Goal: Task Accomplishment & Management: Manage account settings

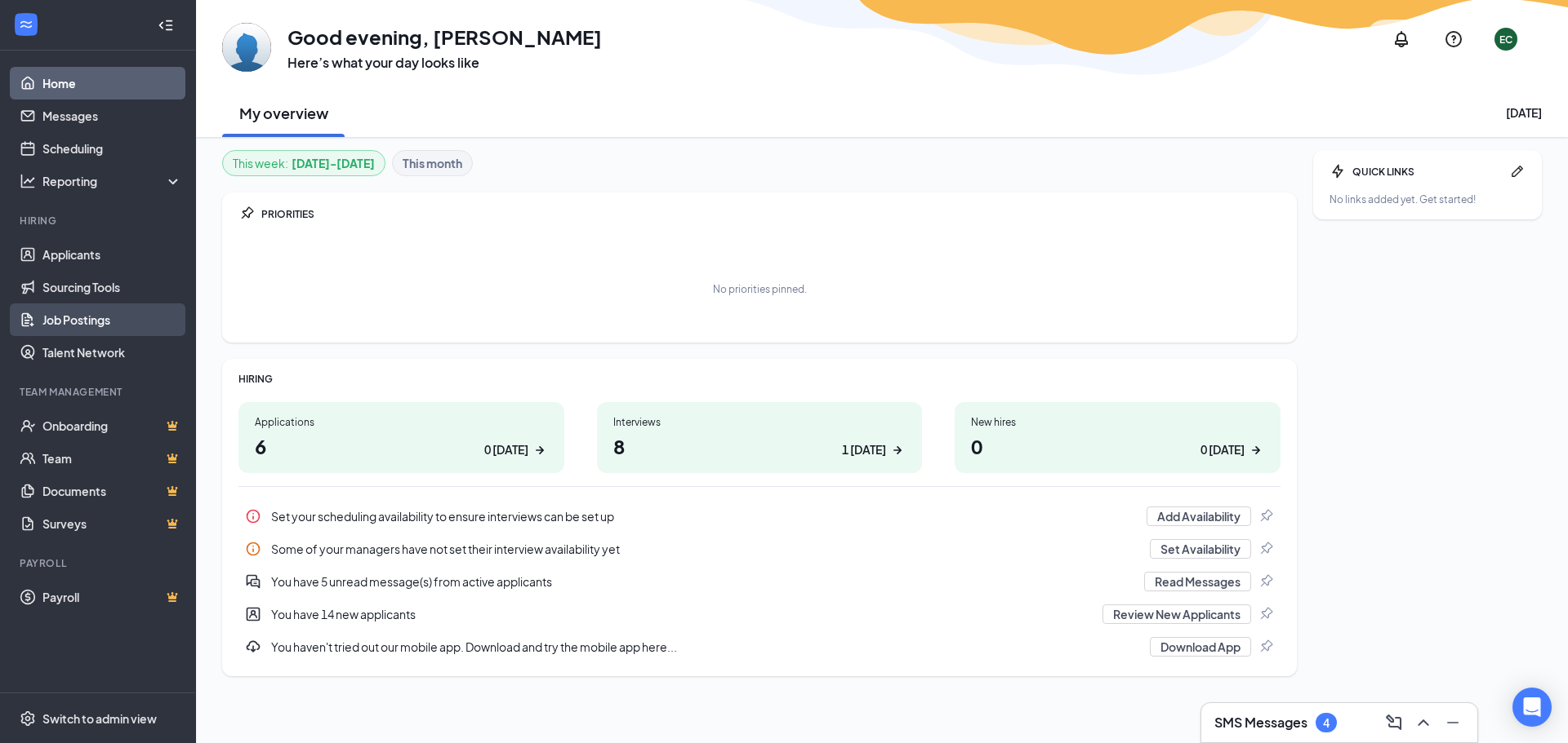
click at [105, 321] on link "Job Postings" at bounding box center [112, 319] width 139 height 33
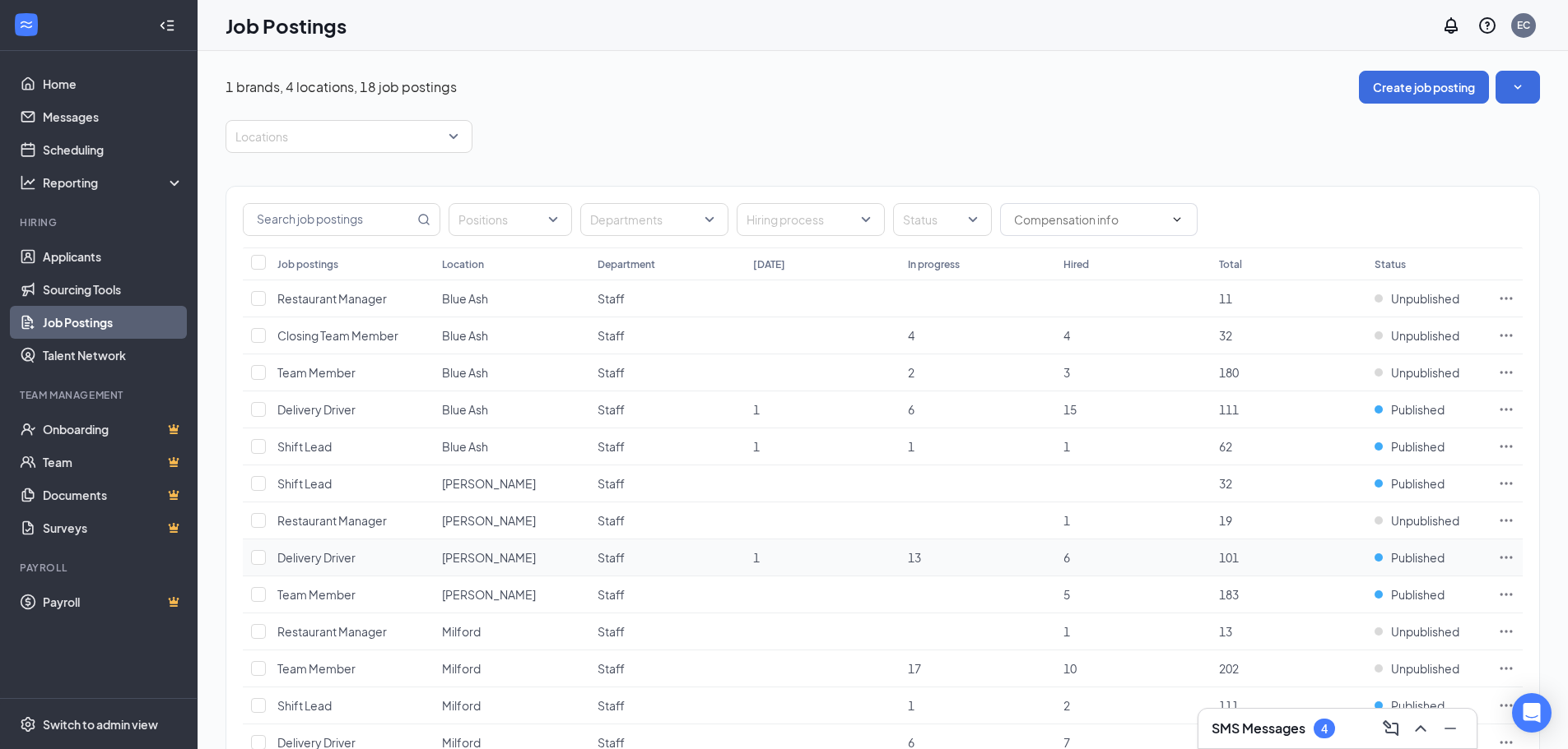
click at [457, 558] on span "Mason" at bounding box center [489, 558] width 93 height 15
click at [319, 562] on span "Delivery Driver" at bounding box center [317, 558] width 78 height 15
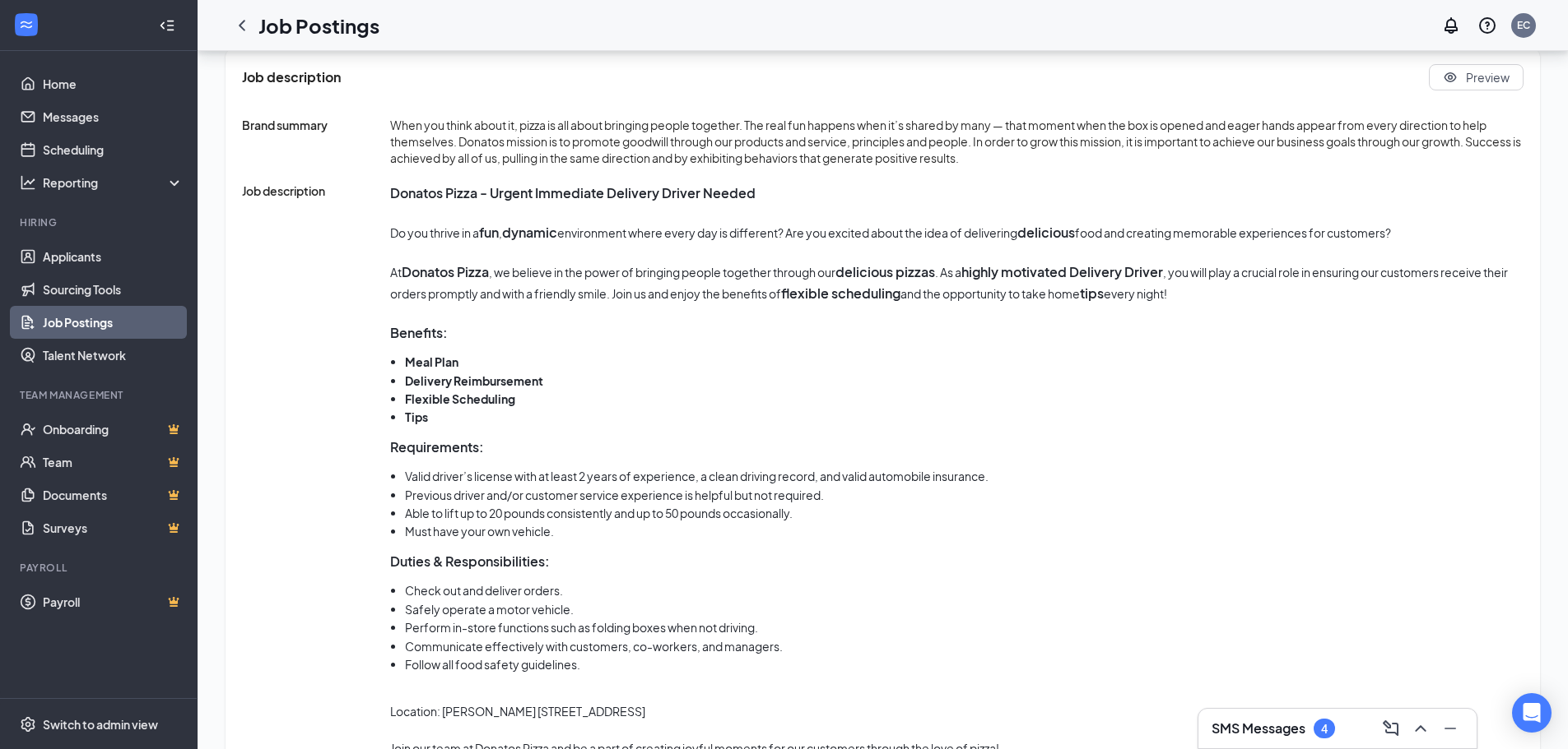
scroll to position [748, 0]
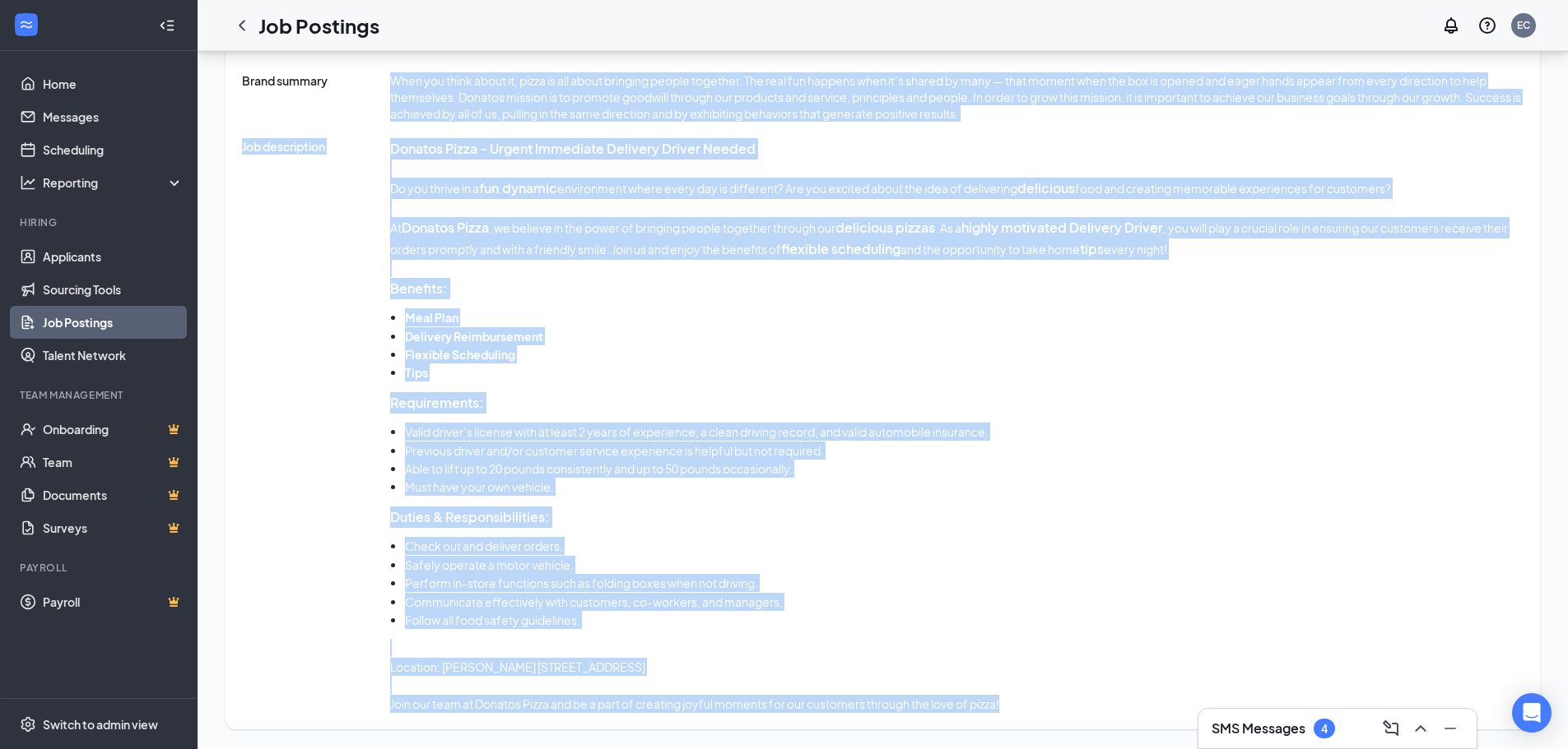
drag, startPoint x: 385, startPoint y: 167, endPoint x: 1094, endPoint y: 697, distance: 885.2
click at [1094, 697] on div "Brand summary When you think about it, pizza is all about bringing people toget…" at bounding box center [883, 392] width 1281 height 640
copy div "When you think about it, pizza is all about bringing people together. The real …"
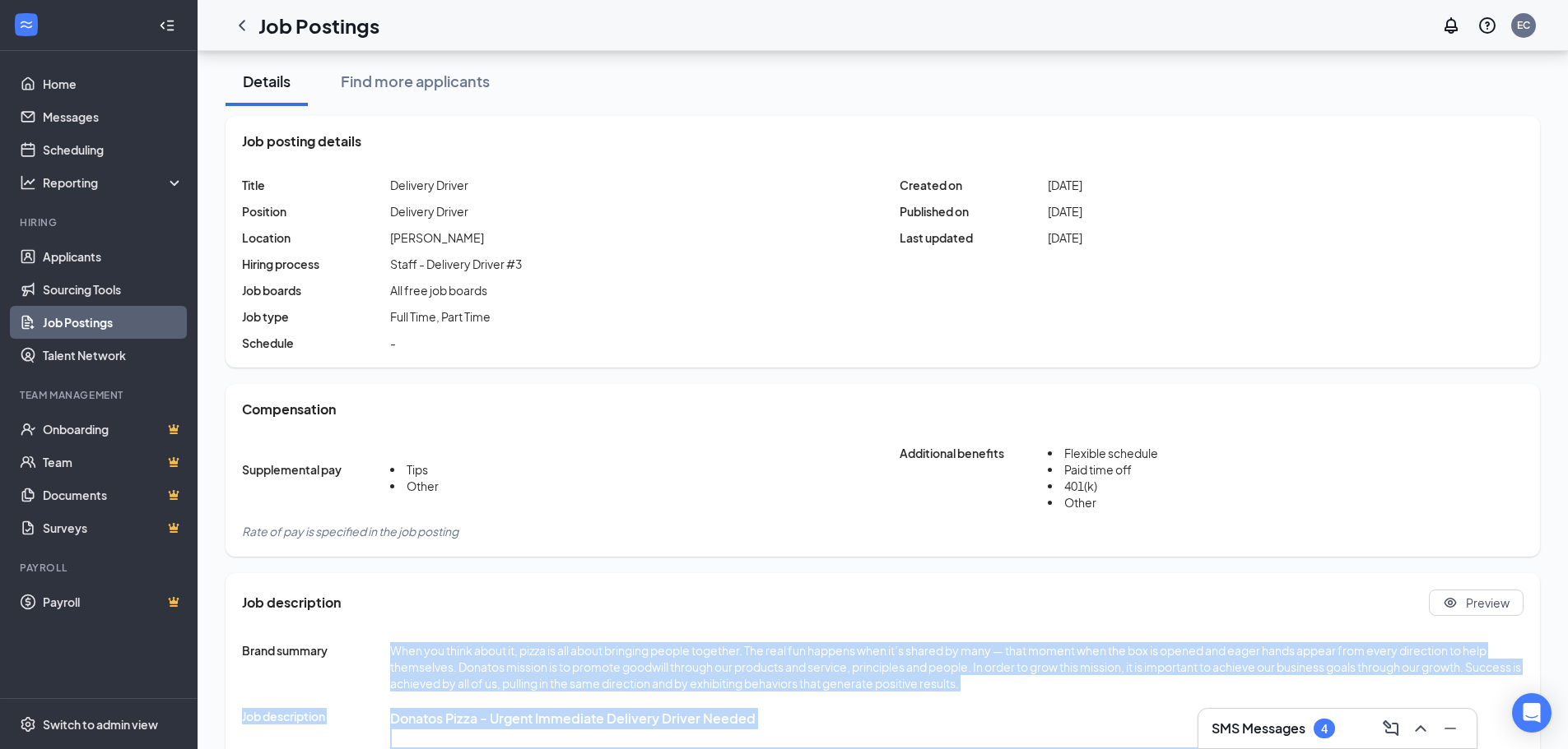
scroll to position [0, 0]
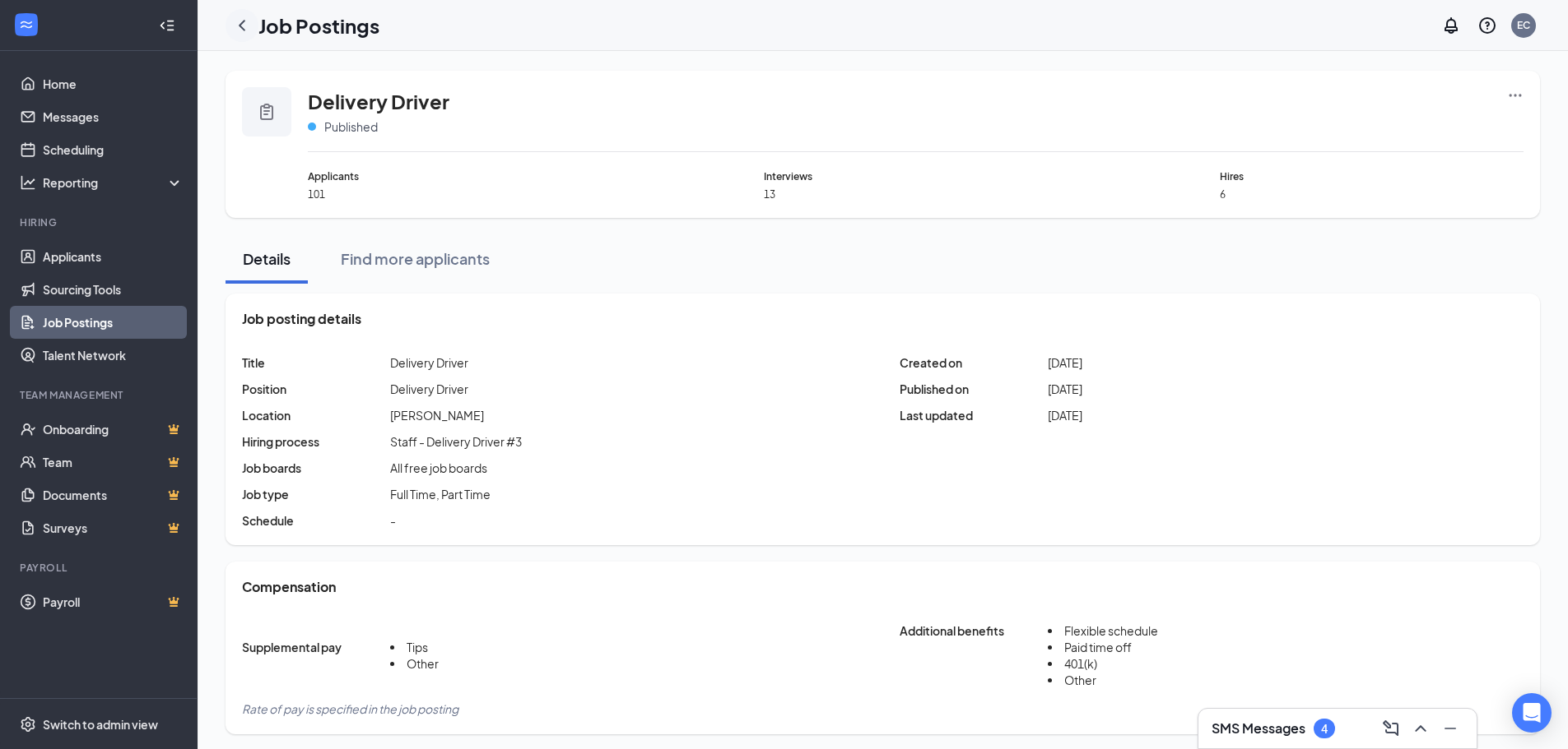
click at [243, 21] on icon "ChevronLeft" at bounding box center [241, 25] width 6 height 11
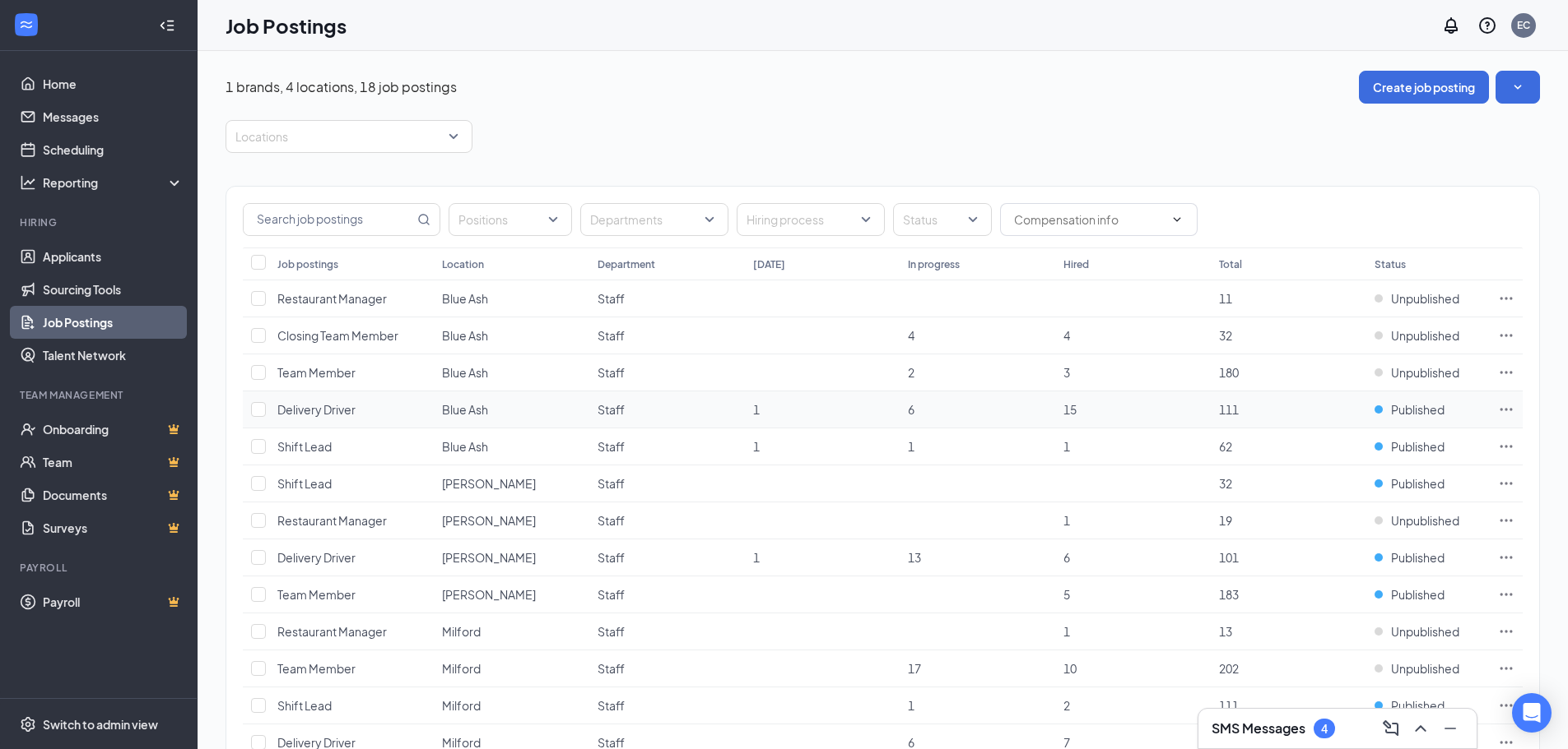
click at [342, 412] on span "Delivery Driver" at bounding box center [317, 409] width 78 height 15
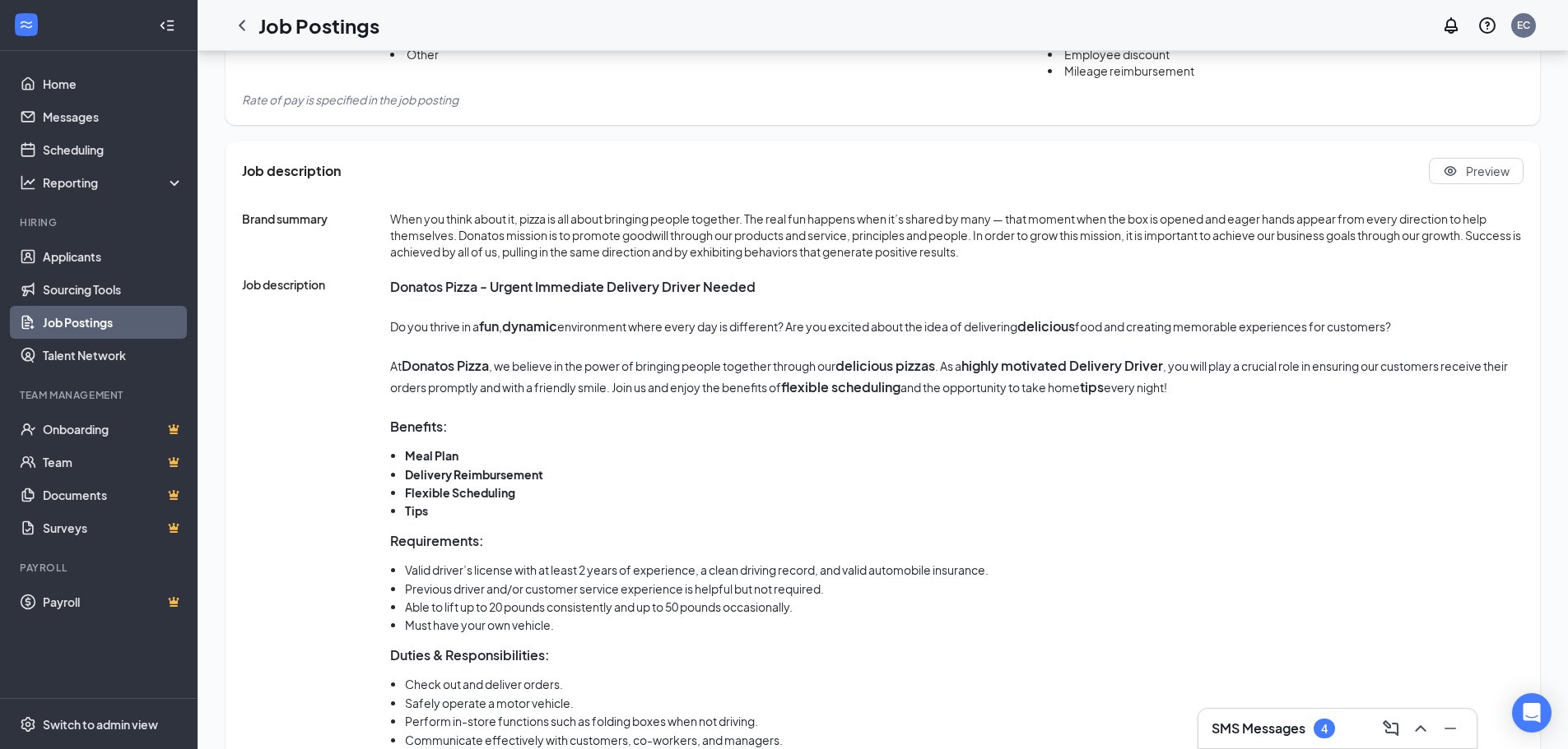
scroll to position [748, 0]
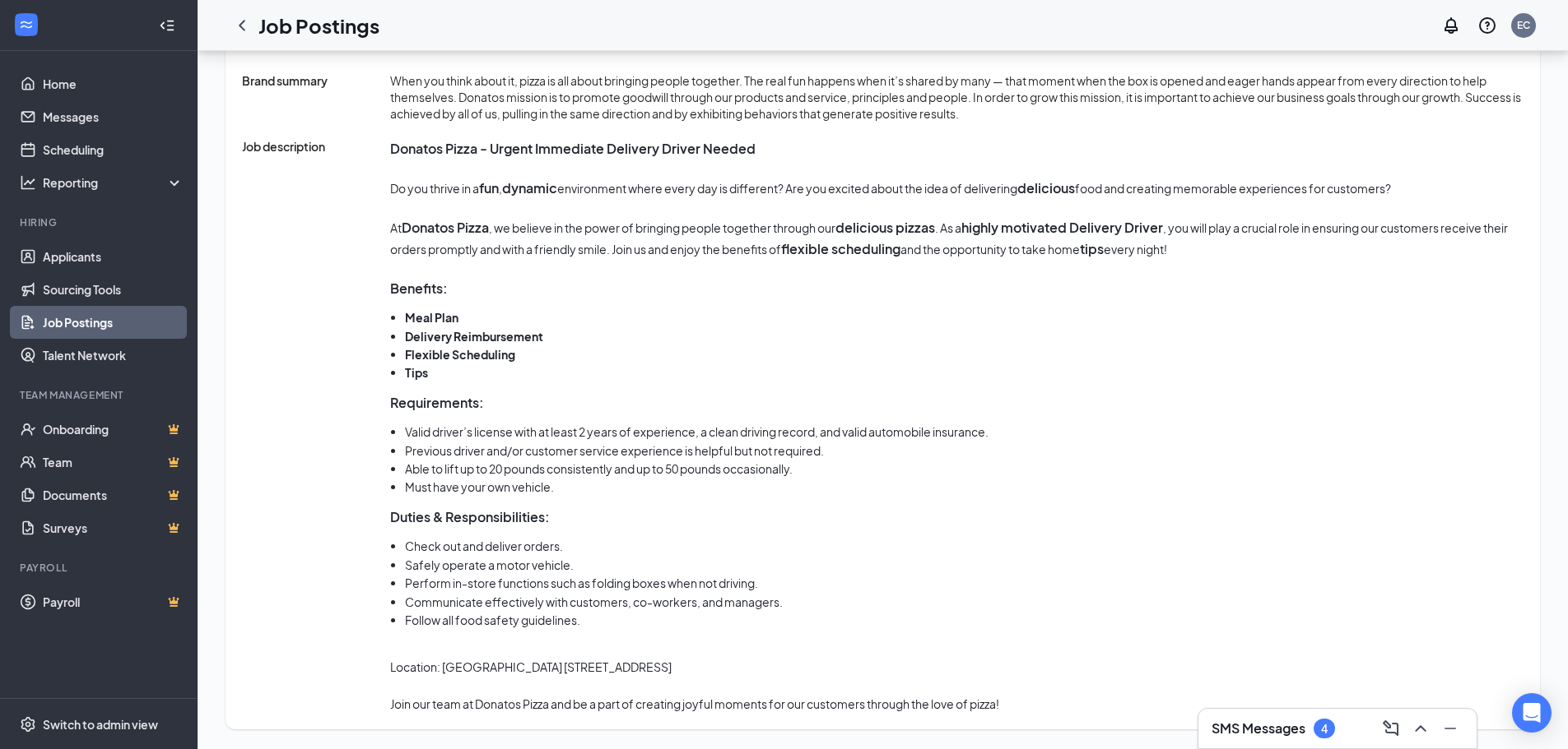
click at [1315, 730] on div "4" at bounding box center [1324, 729] width 21 height 20
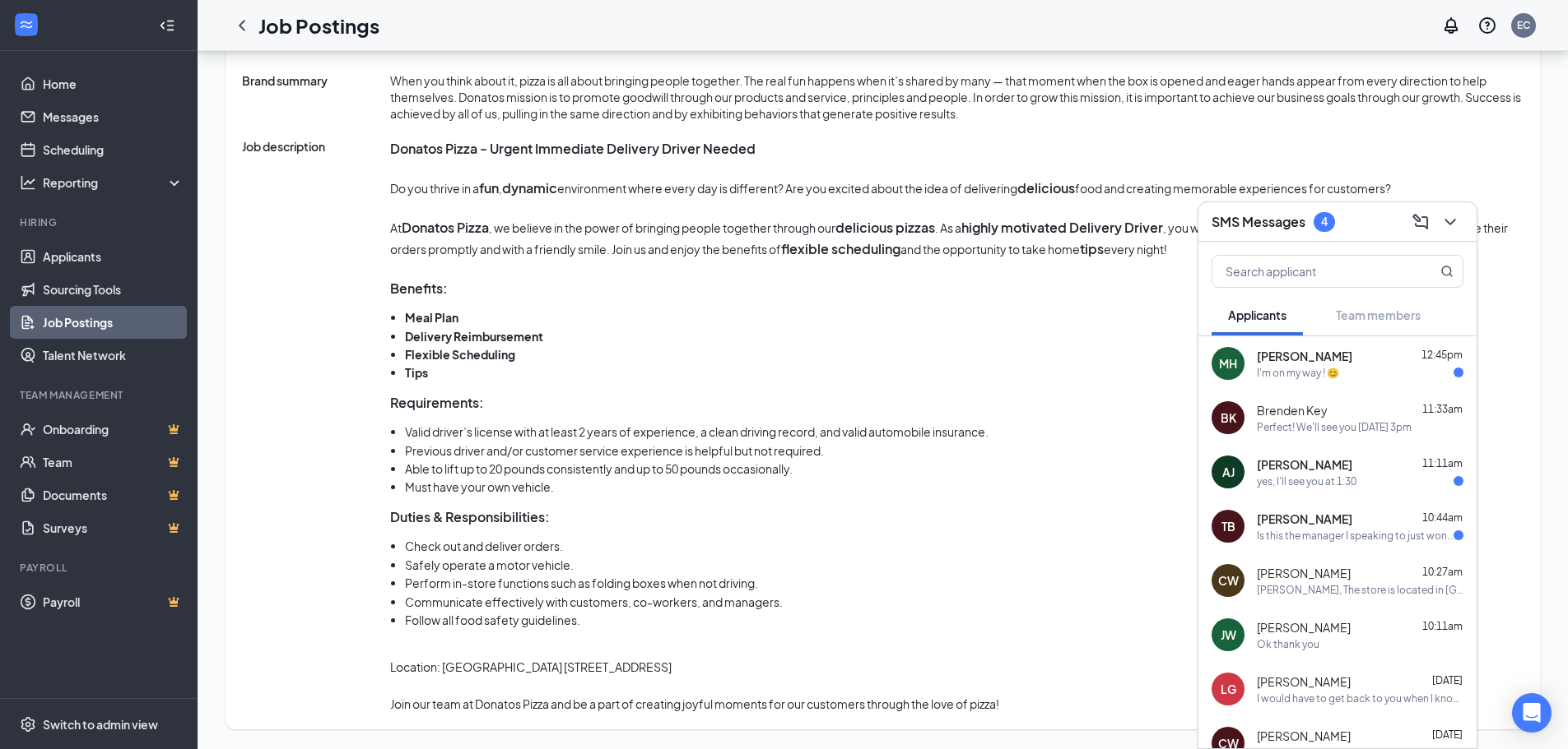
click at [1347, 530] on div "Is this the manager I speaking to just wondering when could I come in for a int…" at bounding box center [1354, 536] width 197 height 14
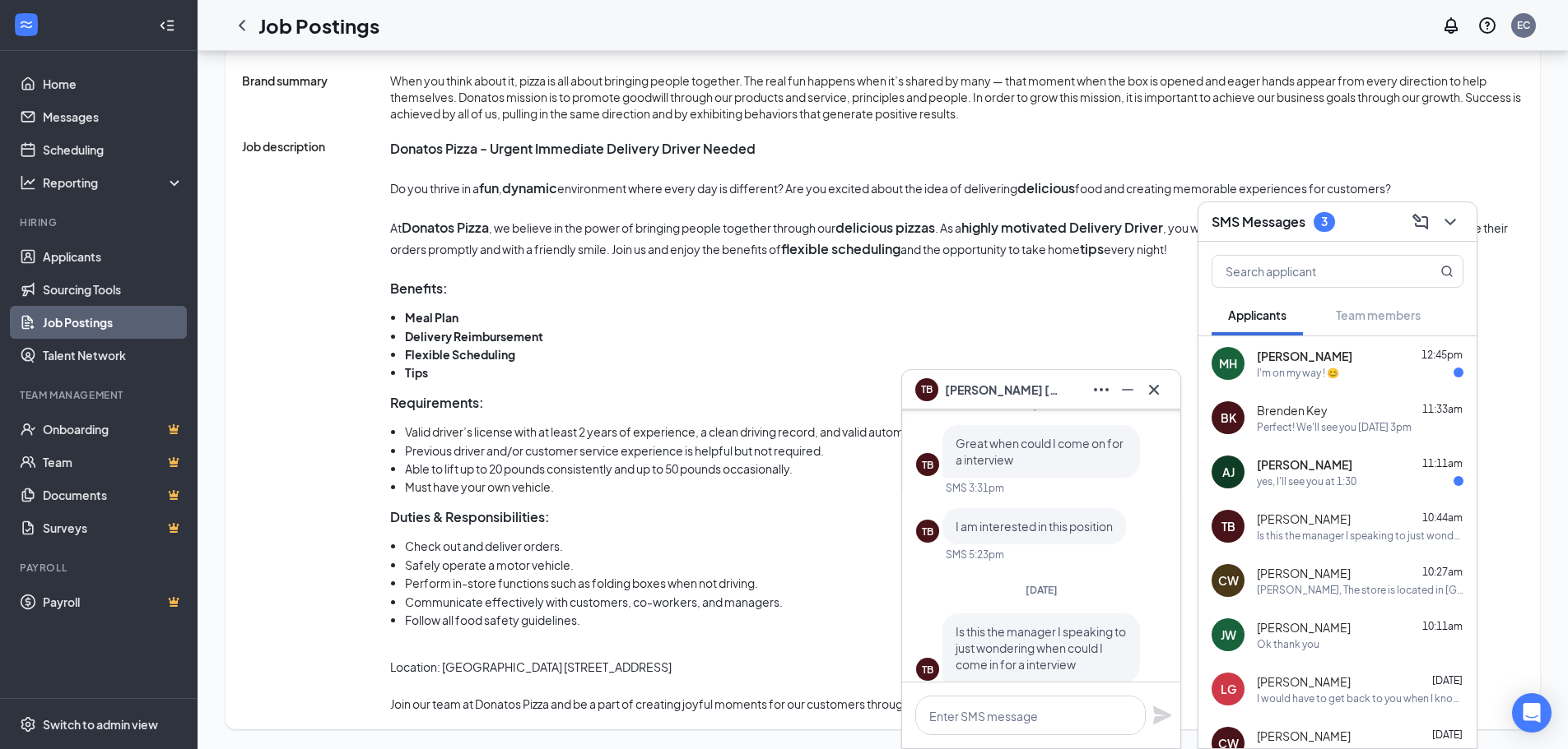
scroll to position [0, 0]
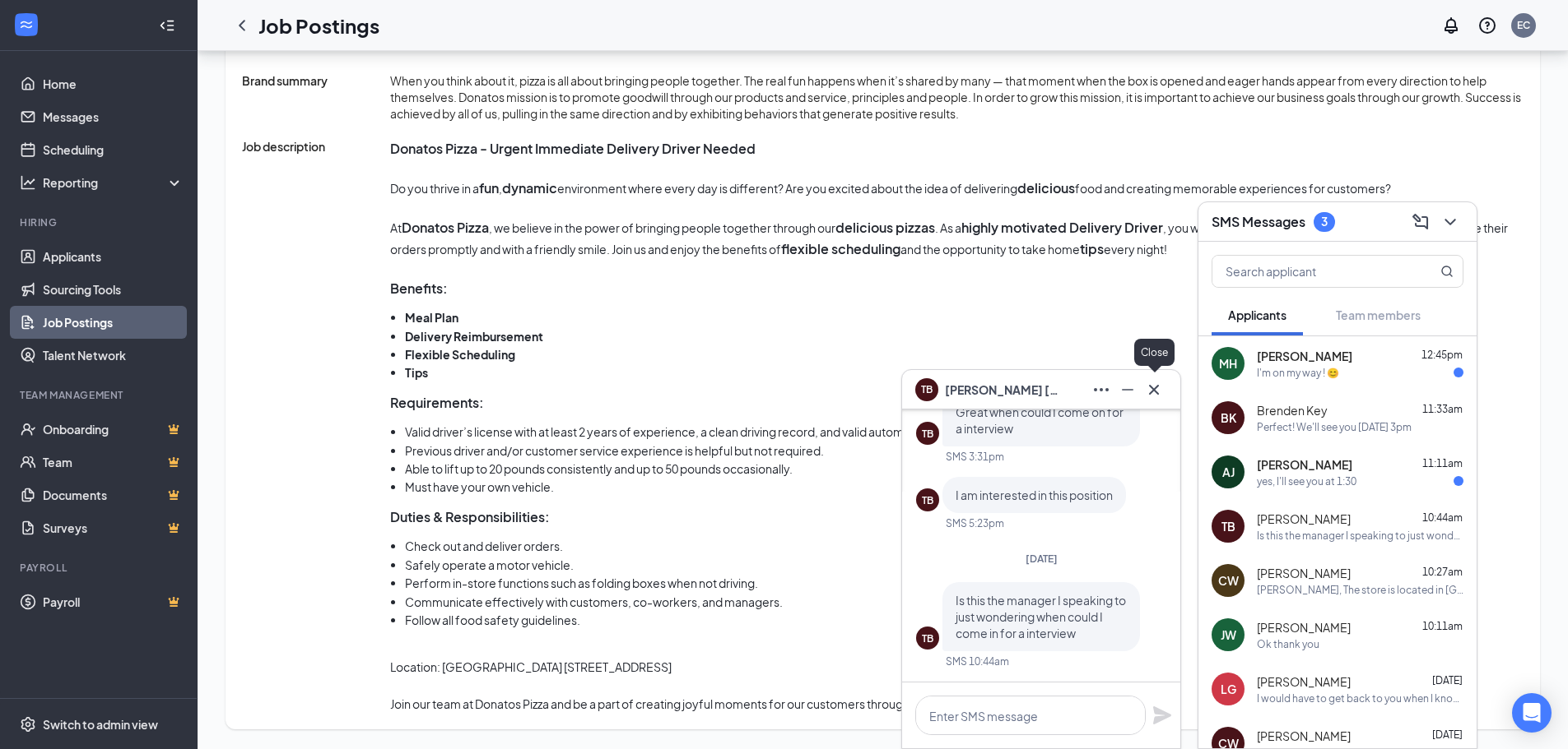
click at [1152, 387] on icon "Cross" at bounding box center [1153, 390] width 20 height 20
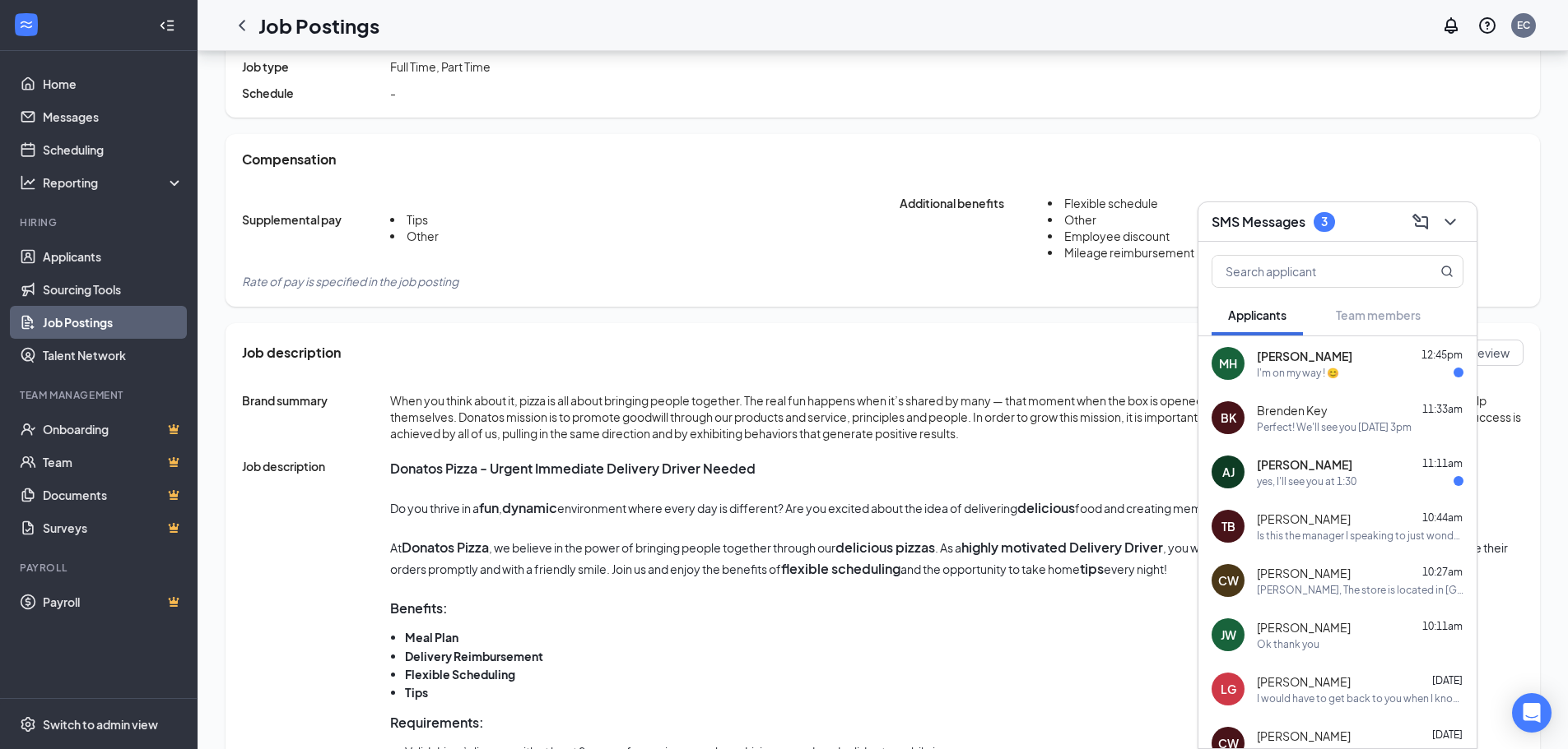
scroll to position [419, 0]
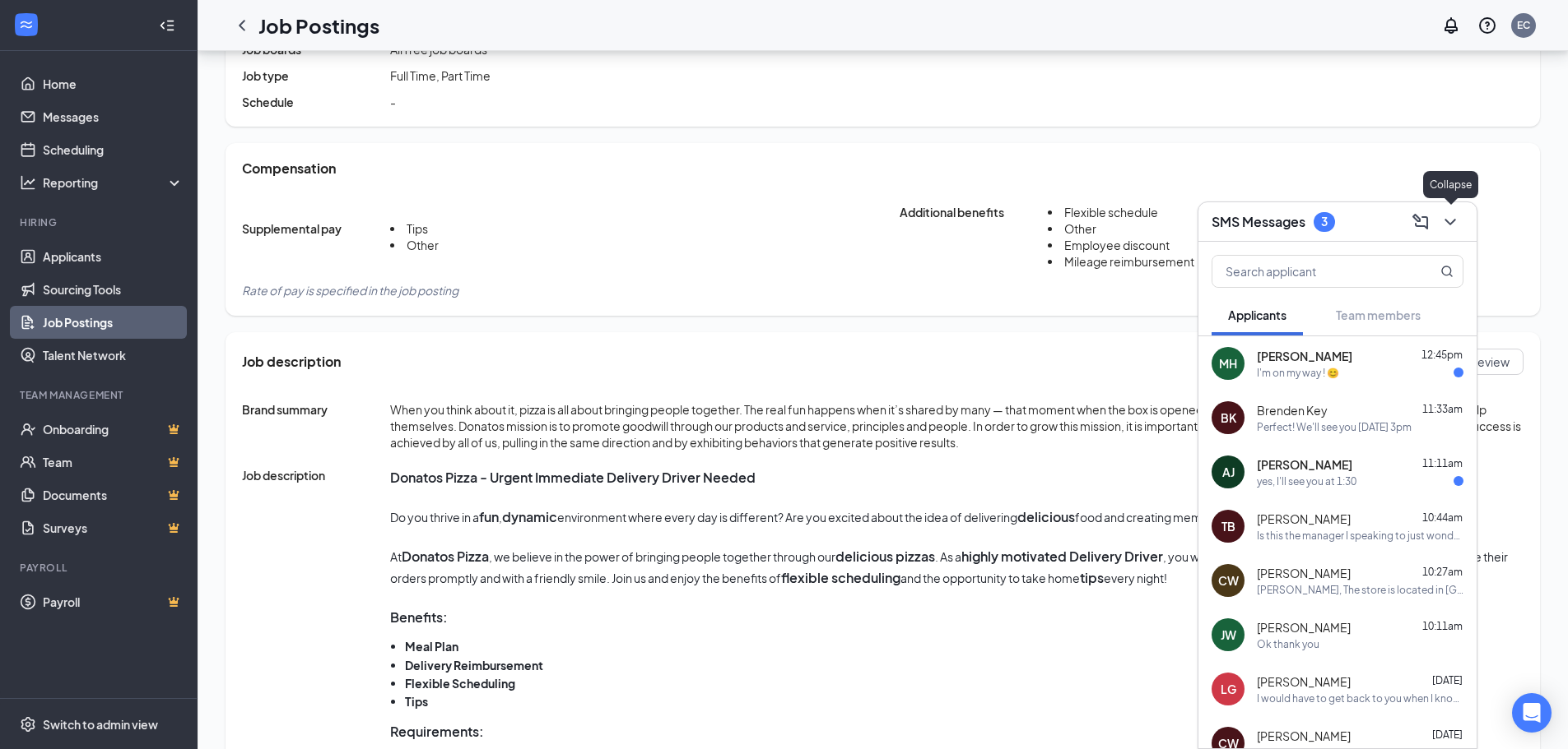
click at [1452, 221] on icon "ChevronDown" at bounding box center [1450, 221] width 11 height 6
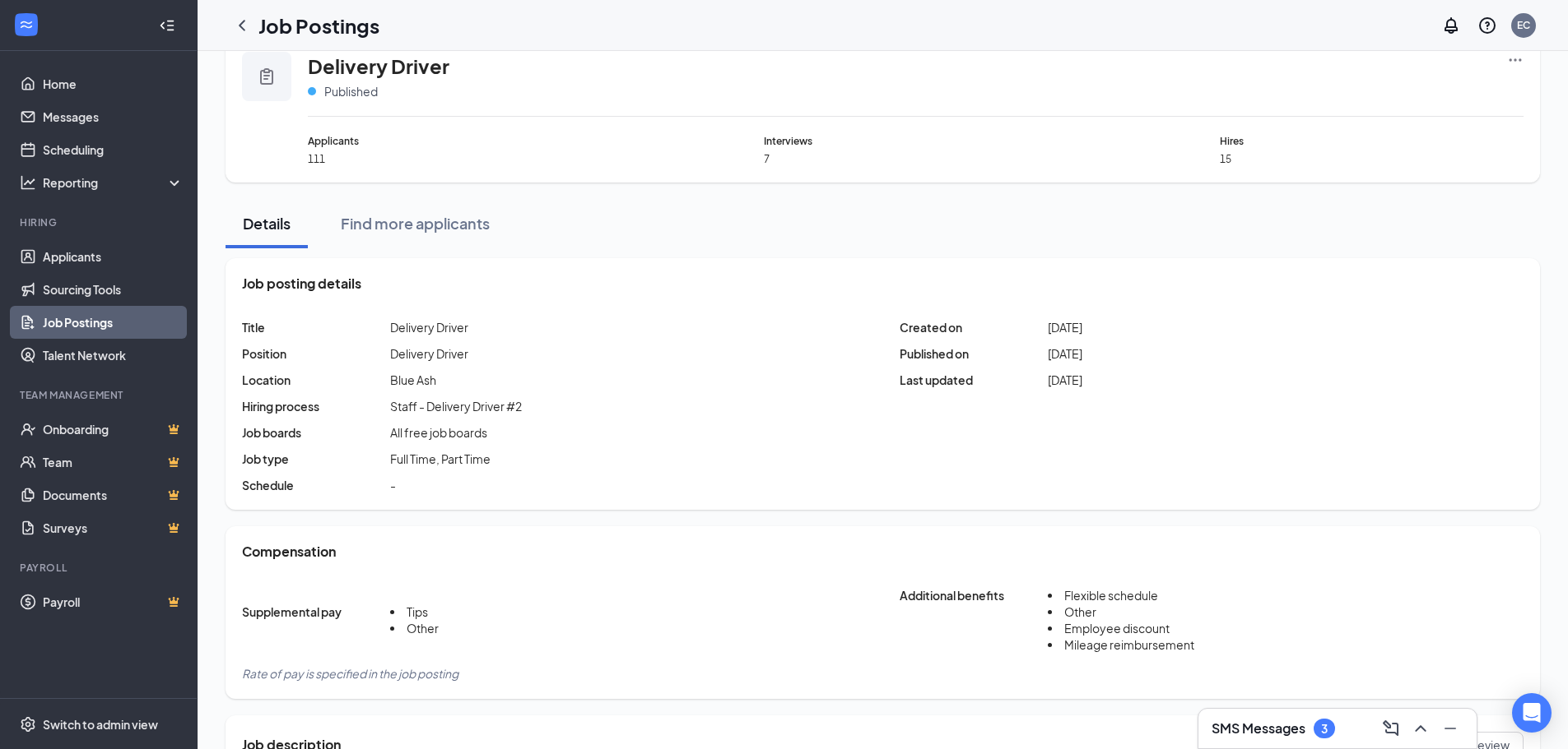
scroll to position [7, 0]
